Goal: Task Accomplishment & Management: Use online tool/utility

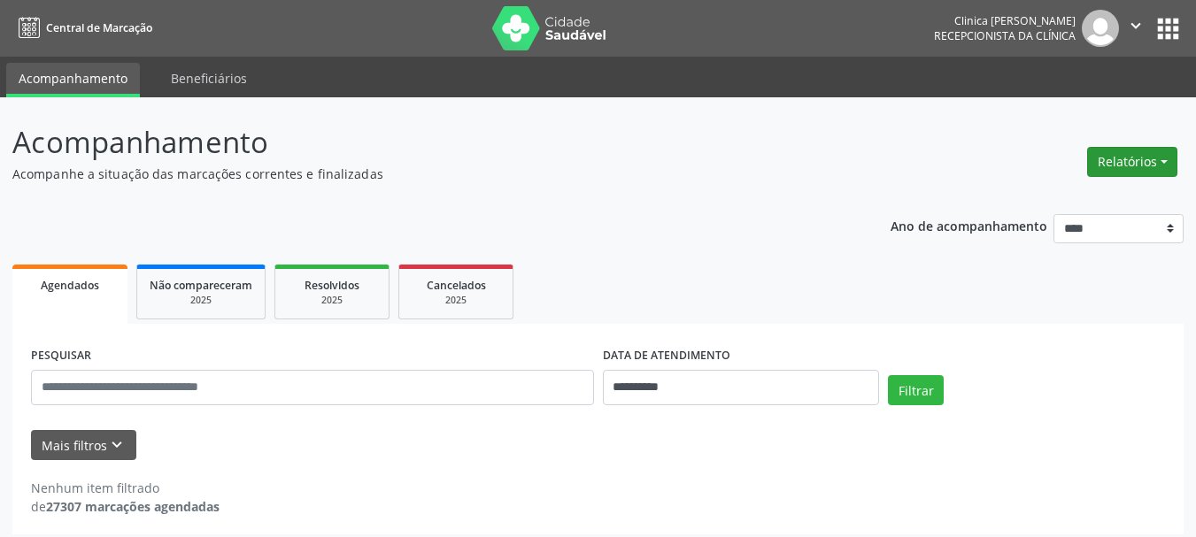
click at [1139, 169] on button "Relatórios" at bounding box center [1132, 162] width 90 height 30
click at [1035, 201] on link "Agendamentos" at bounding box center [1083, 200] width 190 height 25
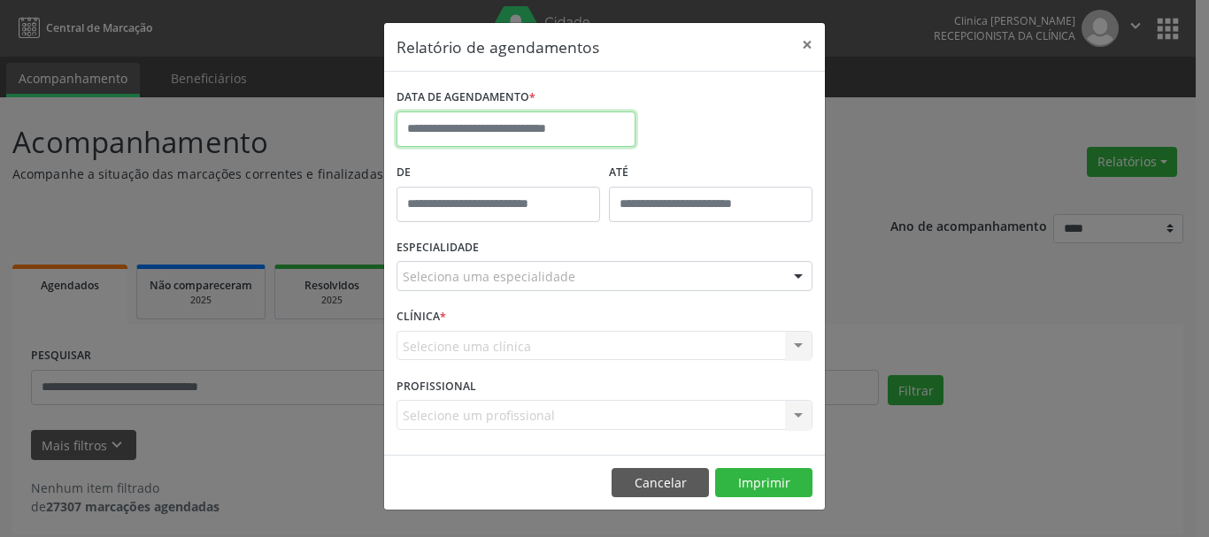
click at [513, 120] on input "text" at bounding box center [516, 129] width 239 height 35
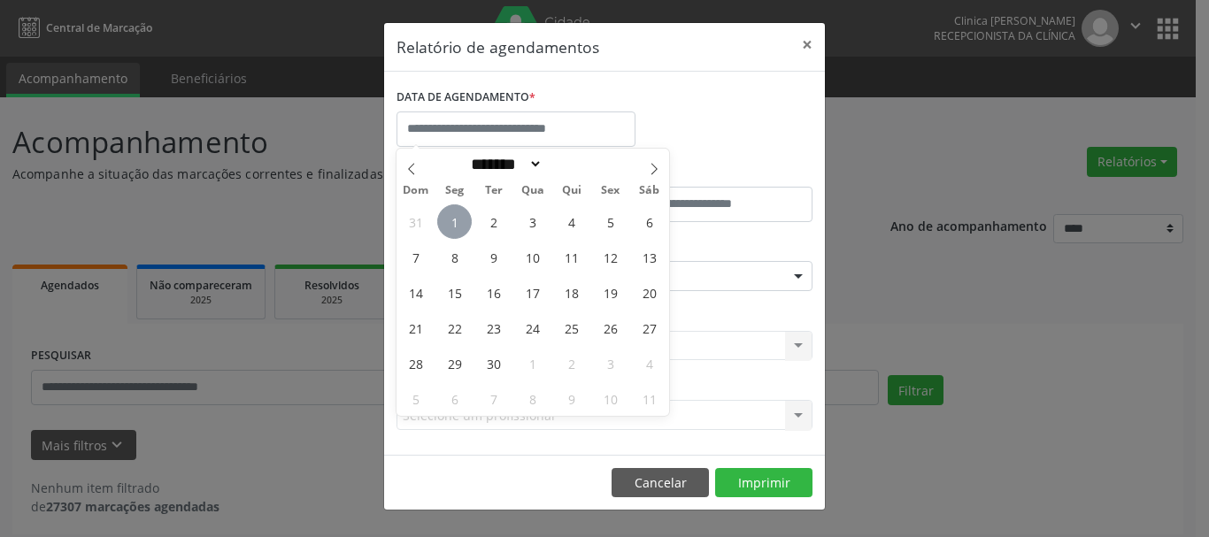
click at [456, 220] on span "1" at bounding box center [454, 221] width 35 height 35
type input "**********"
click at [455, 220] on span "1" at bounding box center [454, 221] width 35 height 35
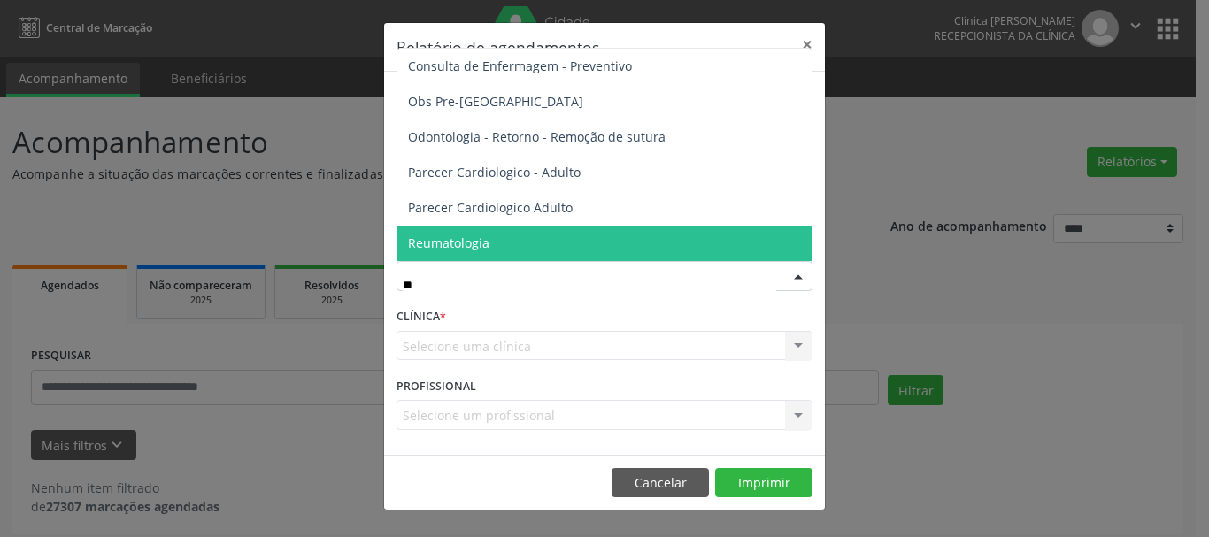
click at [478, 234] on span "Reumatologia" at bounding box center [604, 243] width 414 height 35
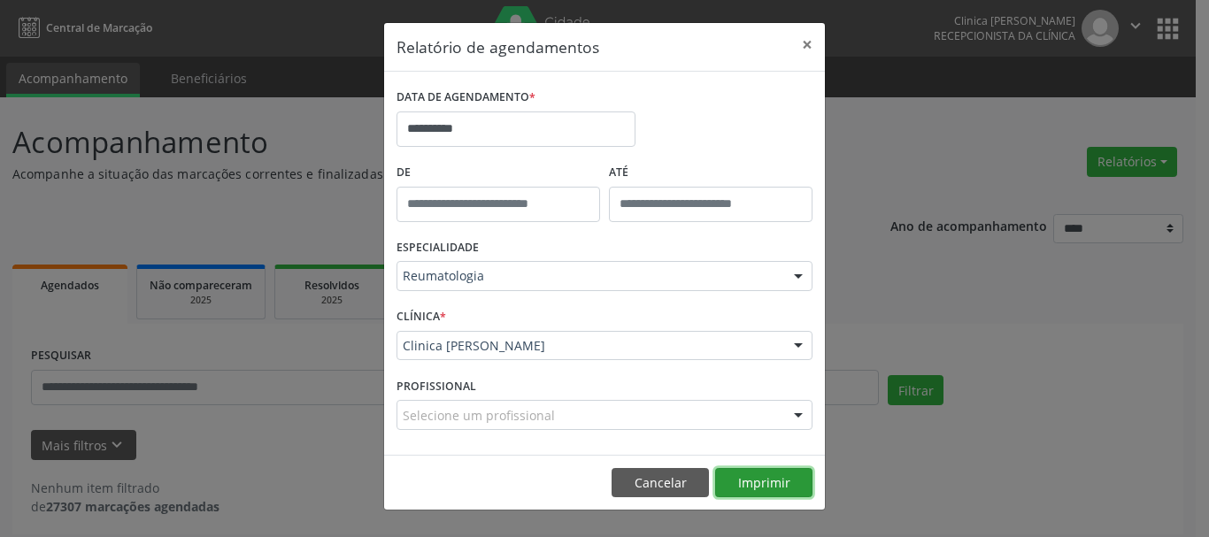
click at [755, 477] on button "Imprimir" at bounding box center [763, 483] width 97 height 30
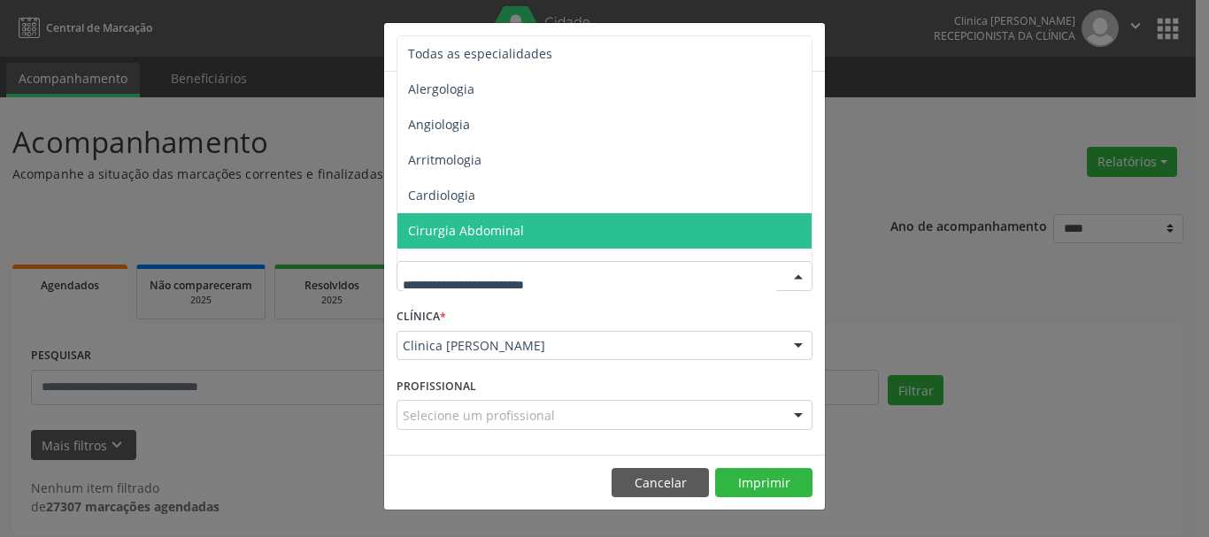
drag, startPoint x: 488, startPoint y: 274, endPoint x: 396, endPoint y: 295, distance: 94.5
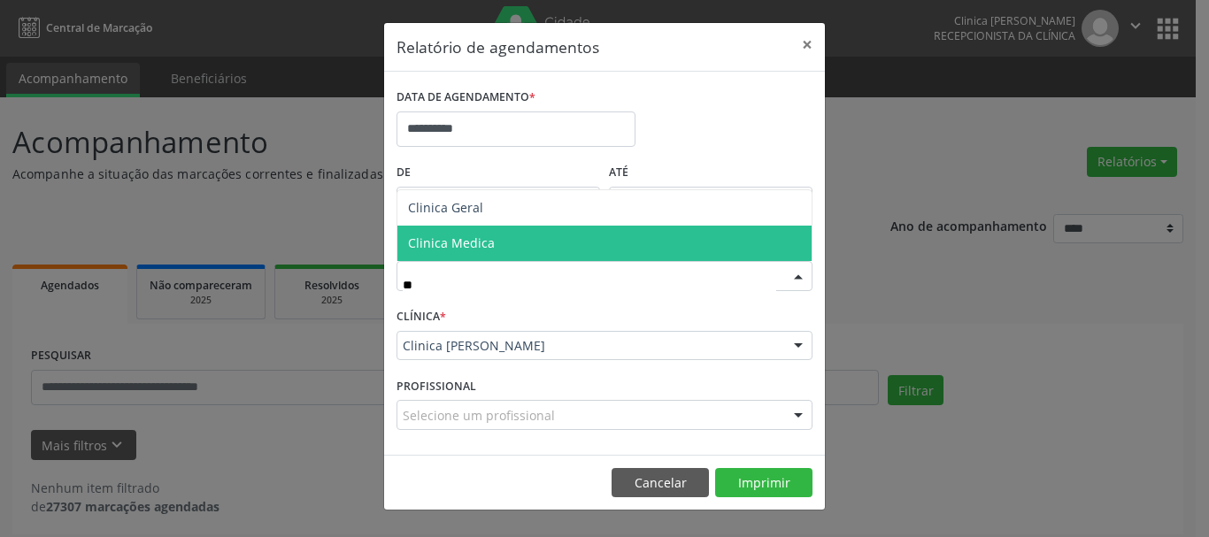
type input "***"
click at [464, 238] on span "Clinica Medica" at bounding box center [451, 243] width 87 height 17
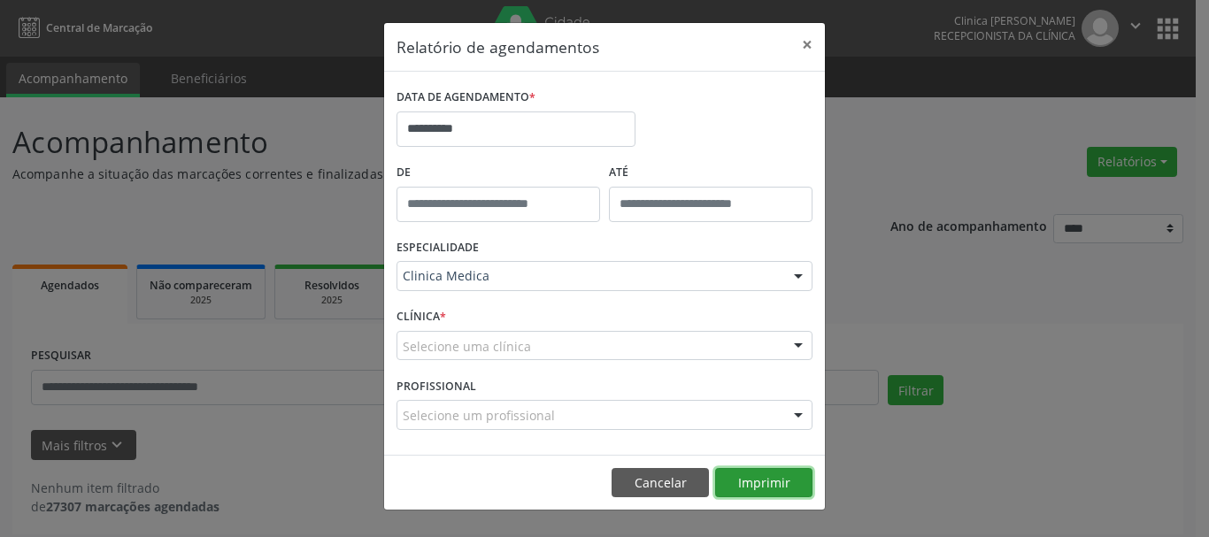
click at [753, 494] on button "Imprimir" at bounding box center [763, 483] width 97 height 30
click at [805, 44] on button "×" at bounding box center [807, 44] width 35 height 43
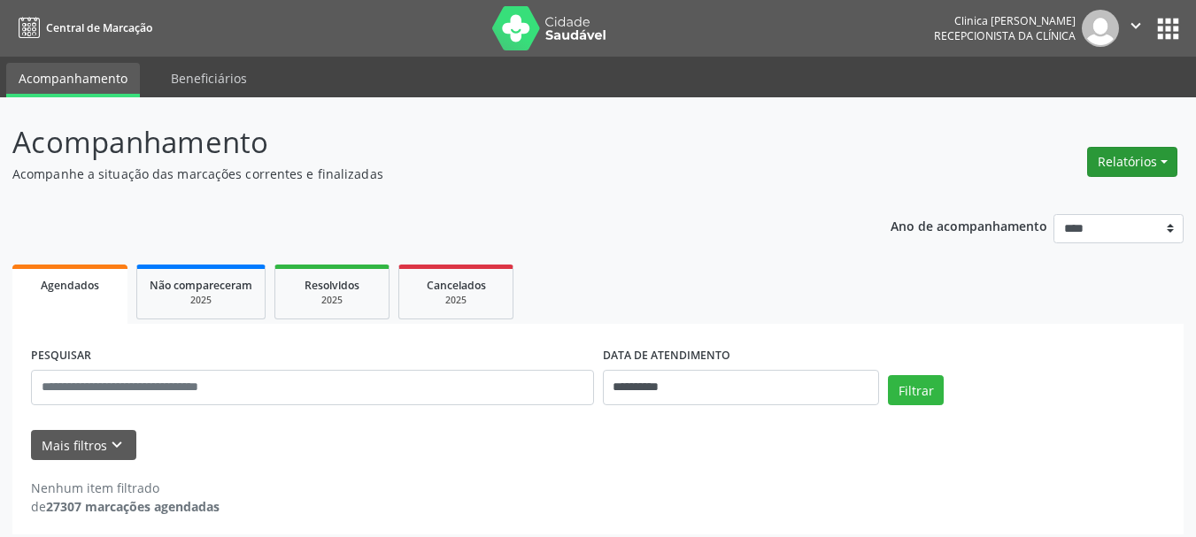
click at [1093, 150] on button "Relatórios" at bounding box center [1132, 162] width 90 height 30
click at [1062, 200] on link "Agendamentos" at bounding box center [1083, 200] width 190 height 25
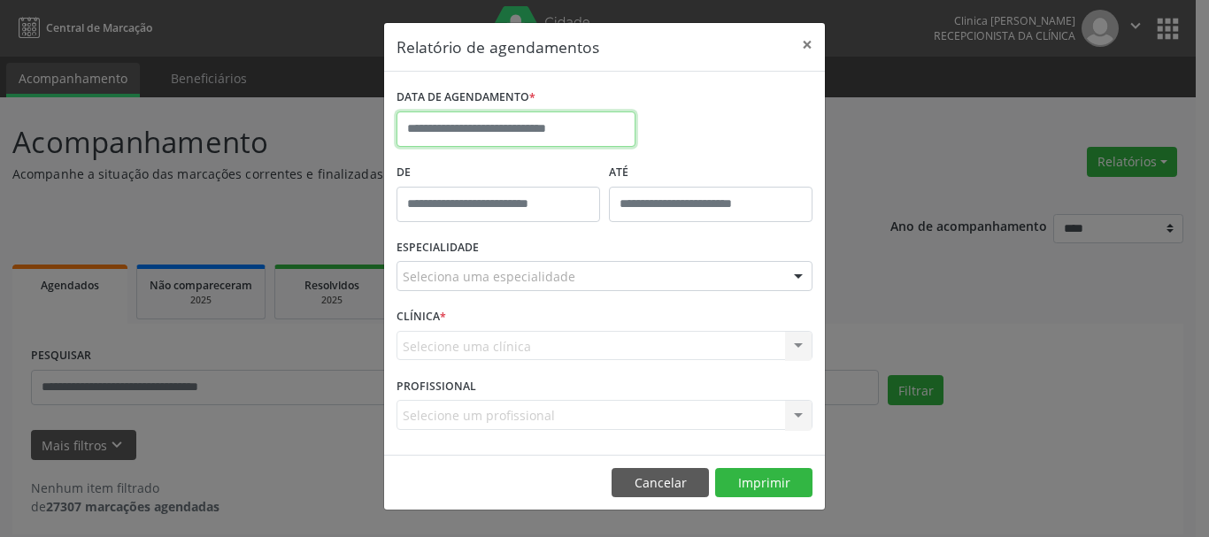
click at [512, 119] on input "text" at bounding box center [516, 129] width 239 height 35
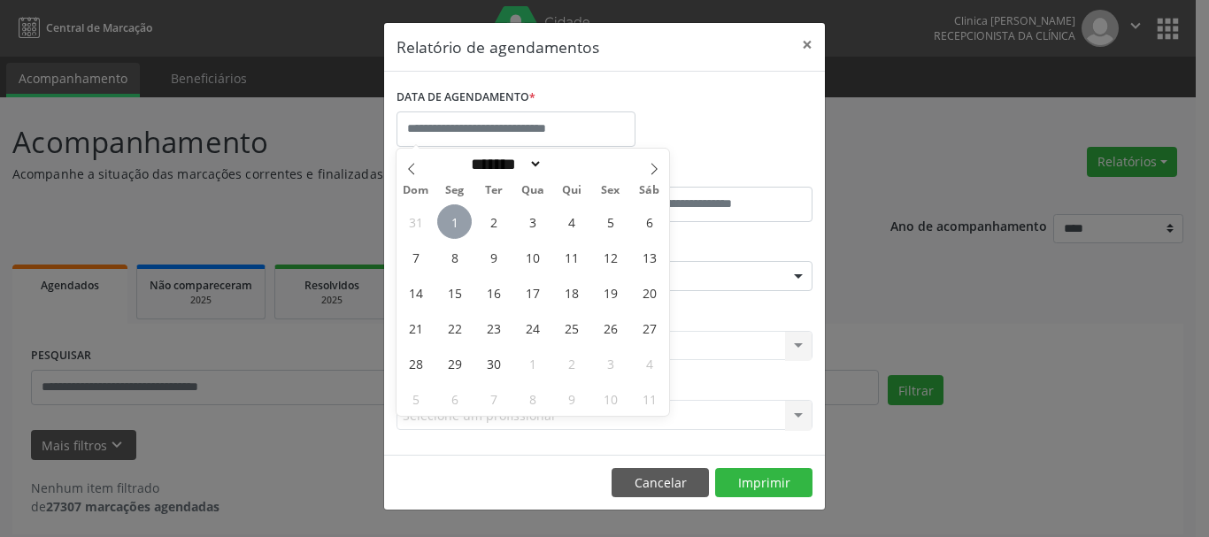
click at [451, 220] on span "1" at bounding box center [454, 221] width 35 height 35
type input "**********"
click at [452, 220] on span "1" at bounding box center [454, 221] width 35 height 35
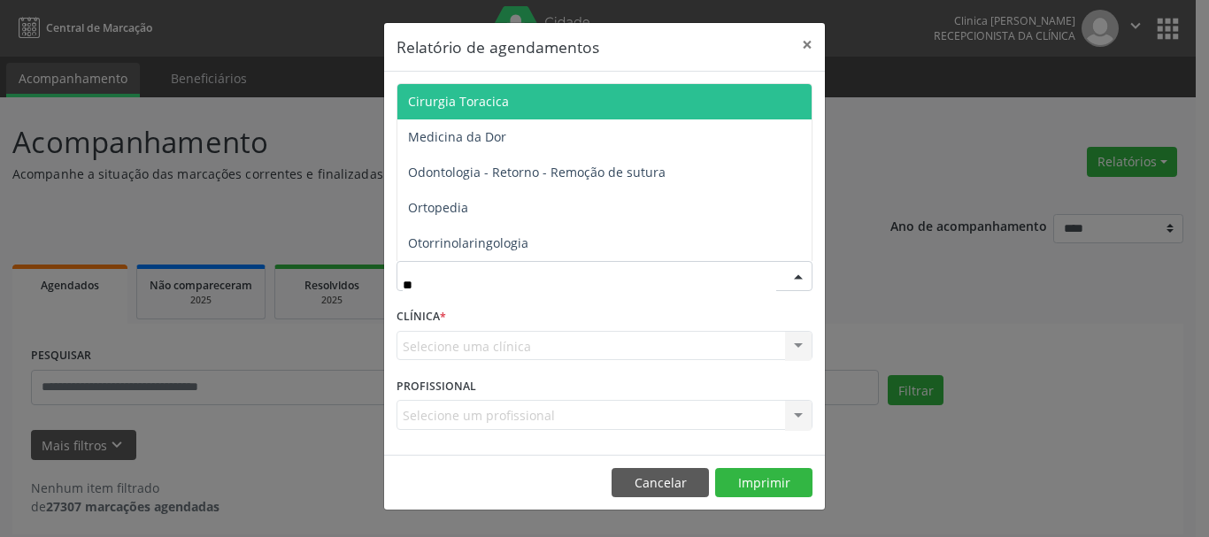
type input "***"
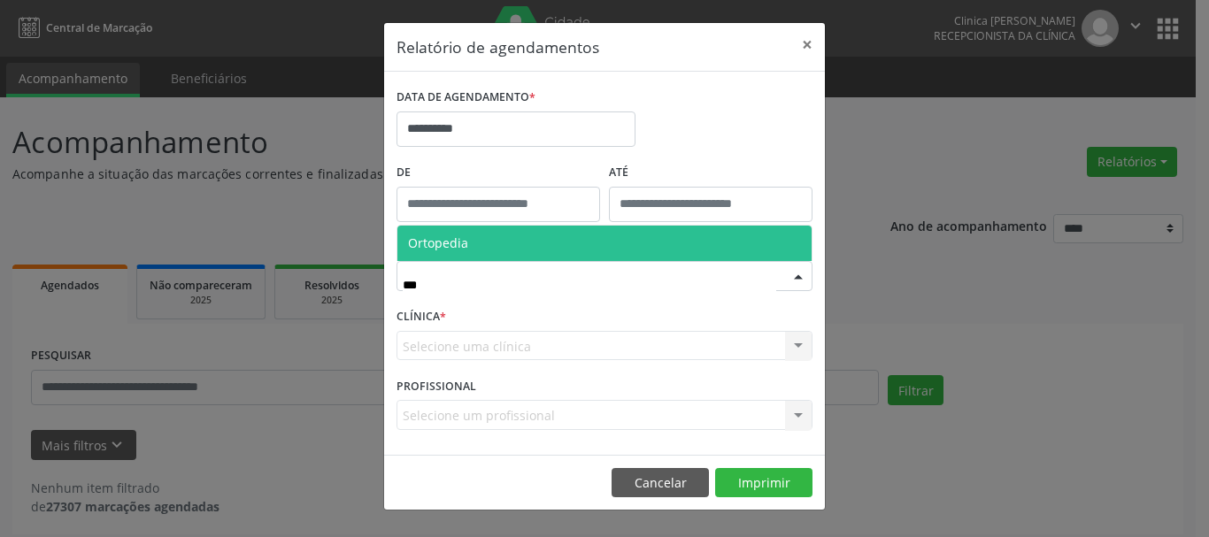
drag, startPoint x: 462, startPoint y: 235, endPoint x: 542, endPoint y: 305, distance: 106.6
click at [476, 243] on span "Ortopedia" at bounding box center [604, 243] width 414 height 35
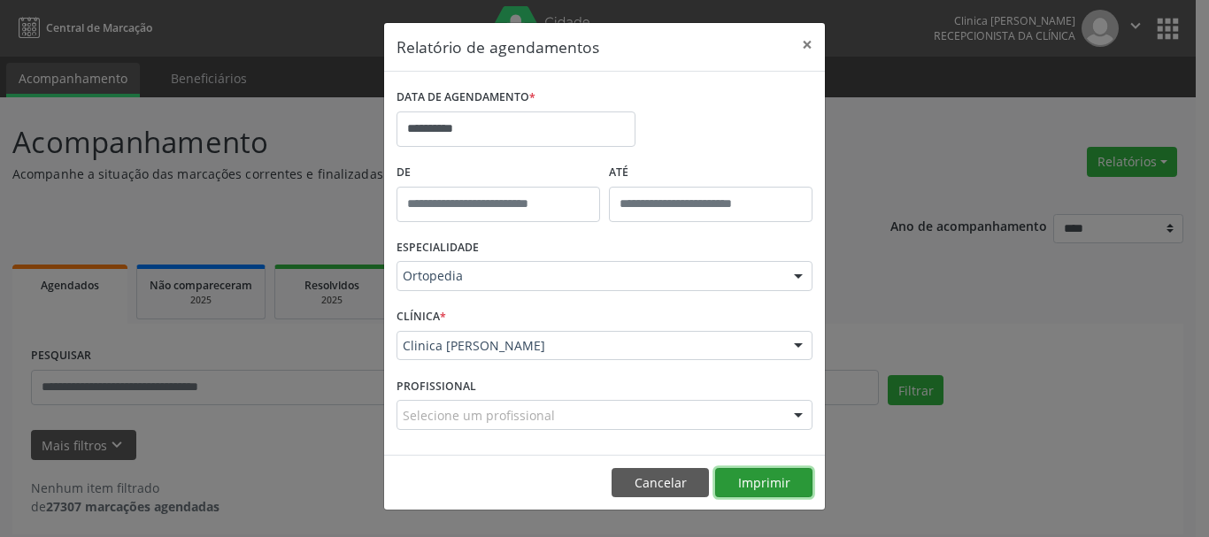
click at [749, 482] on button "Imprimir" at bounding box center [763, 483] width 97 height 30
